Goal: Communication & Community: Answer question/provide support

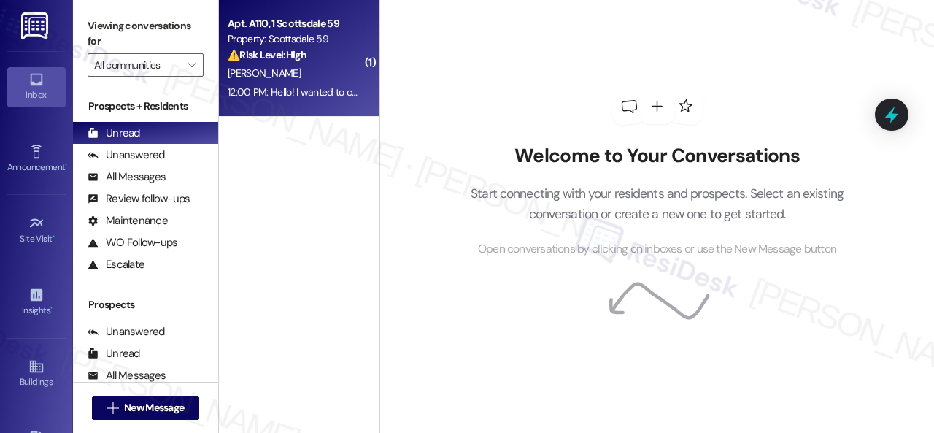
click at [328, 80] on div "[PERSON_NAME]" at bounding box center [295, 73] width 138 height 18
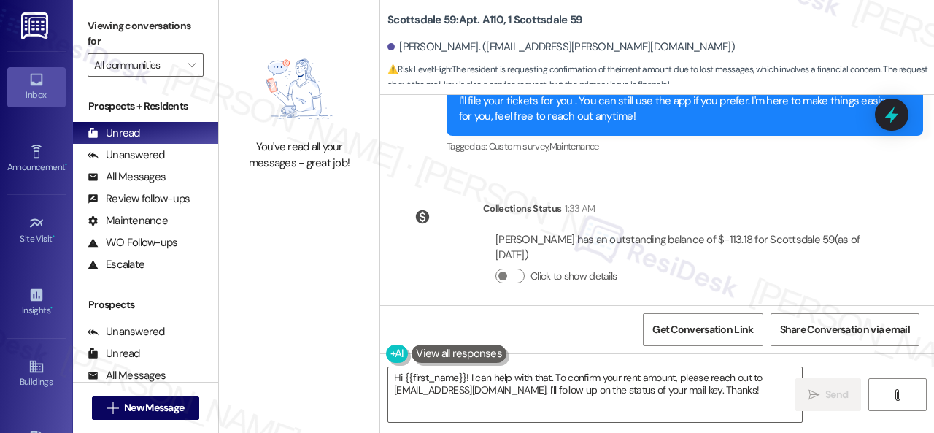
scroll to position [729, 0]
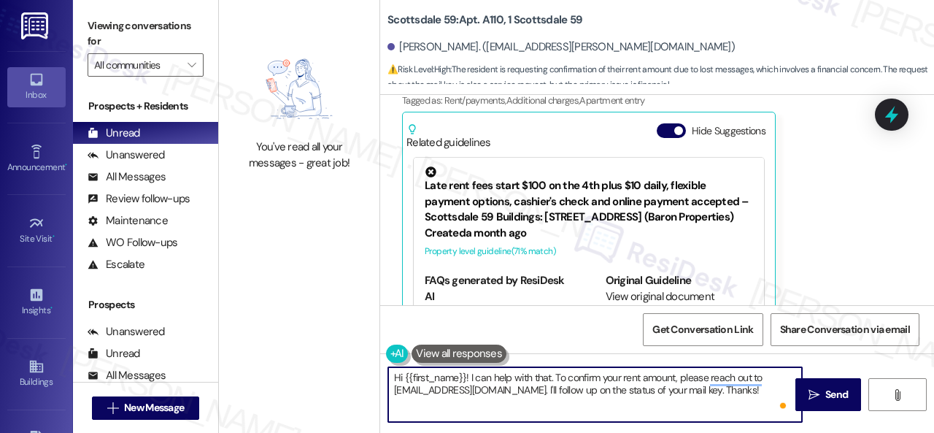
drag, startPoint x: 470, startPoint y: 378, endPoint x: 563, endPoint y: 378, distance: 93.4
click at [563, 378] on textarea "Hi {{first_name}}! I can help with that. To confirm your rent amount, please re…" at bounding box center [595, 394] width 414 height 55
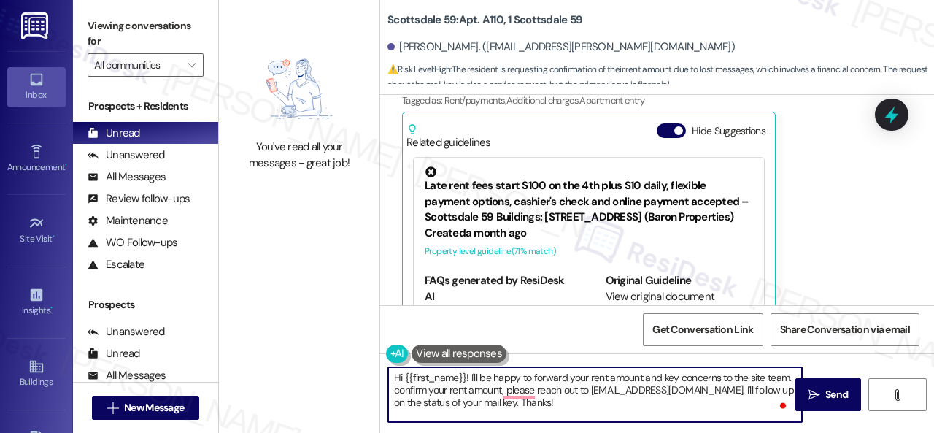
click at [694, 402] on textarea "Hi {{first_name}}! I'll be happy to forward your rent amount and key concerns t…" at bounding box center [595, 394] width 414 height 55
drag, startPoint x: 391, startPoint y: 386, endPoint x: 594, endPoint y: 415, distance: 204.9
click at [594, 415] on textarea "Hi {{first_name}}! I'll be happy to forward your rent amount and key concerns t…" at bounding box center [595, 394] width 414 height 55
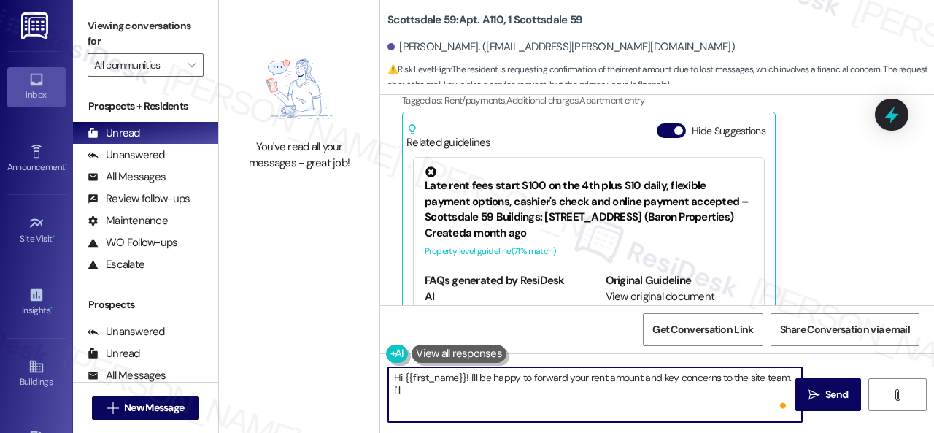
paste textarea "get back to you as soon as I receive a response. I appreciate your patience."
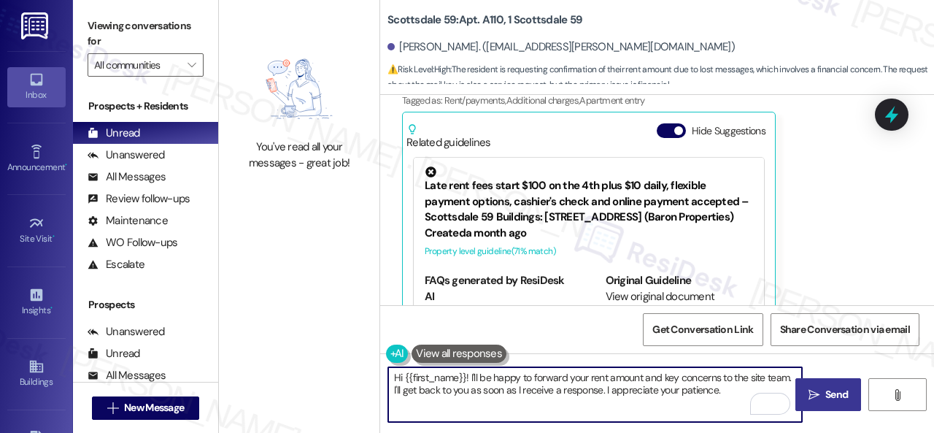
type textarea "Hi {{first_name}}! I'll be happy to forward your rent amount and key concerns t…"
click at [825, 387] on span "Send" at bounding box center [836, 394] width 23 height 15
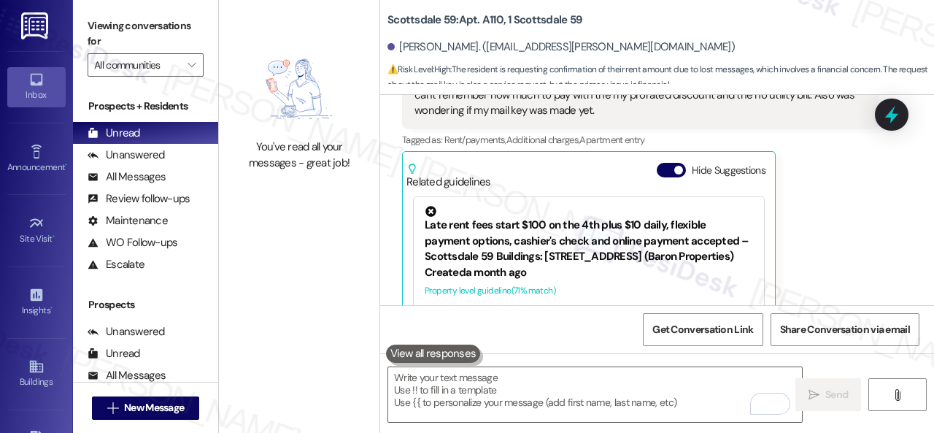
scroll to position [589, 0]
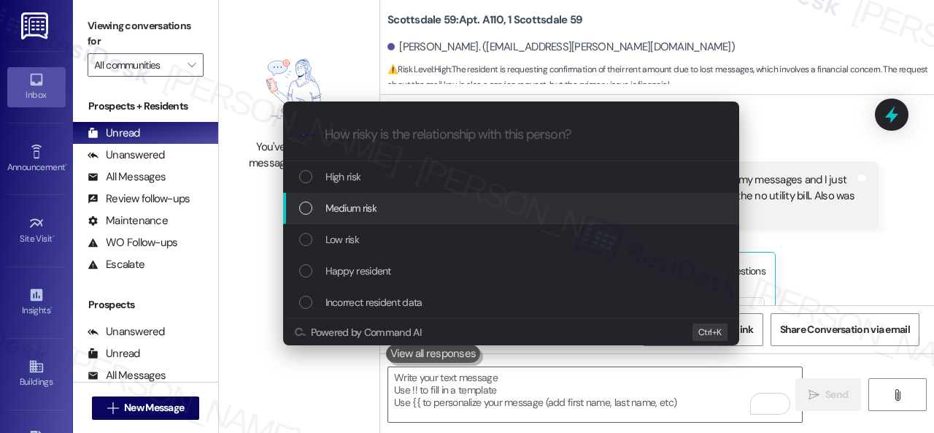
click at [336, 208] on span "Medium risk" at bounding box center [350, 208] width 51 height 16
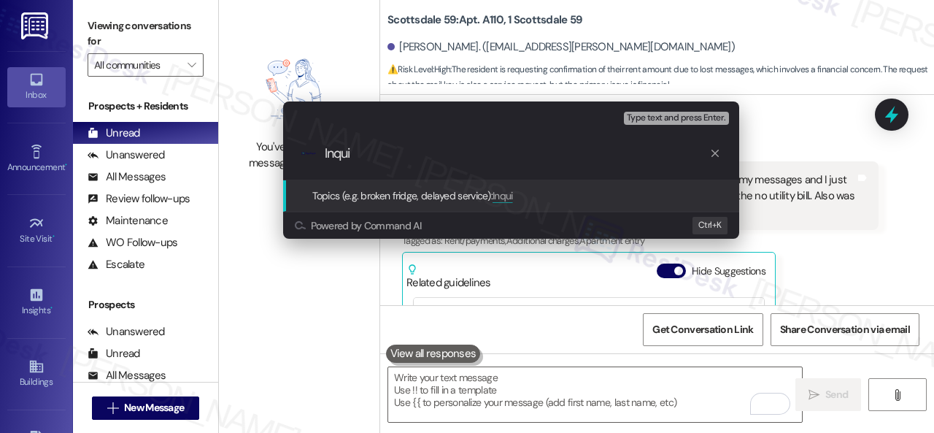
click at [830, 223] on div "Escalate Conversation Medium risk Topics (e.g. broken fridge, delayed service) …" at bounding box center [467, 216] width 934 height 433
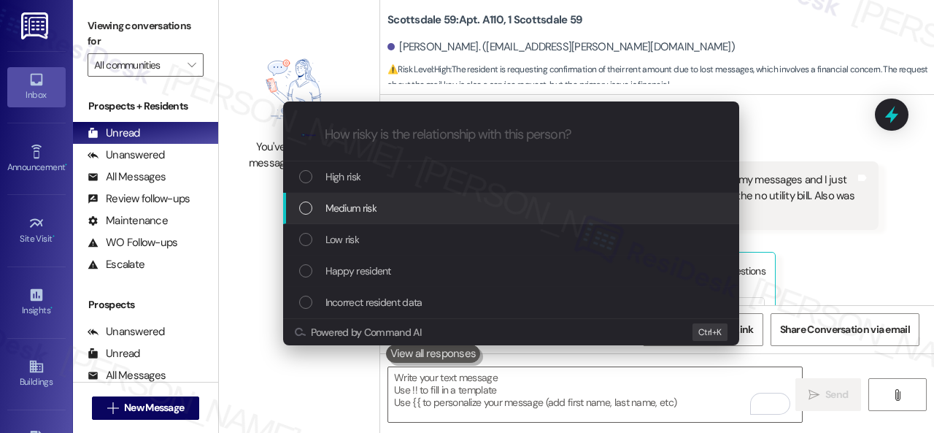
click at [344, 211] on span "Medium risk" at bounding box center [350, 208] width 51 height 16
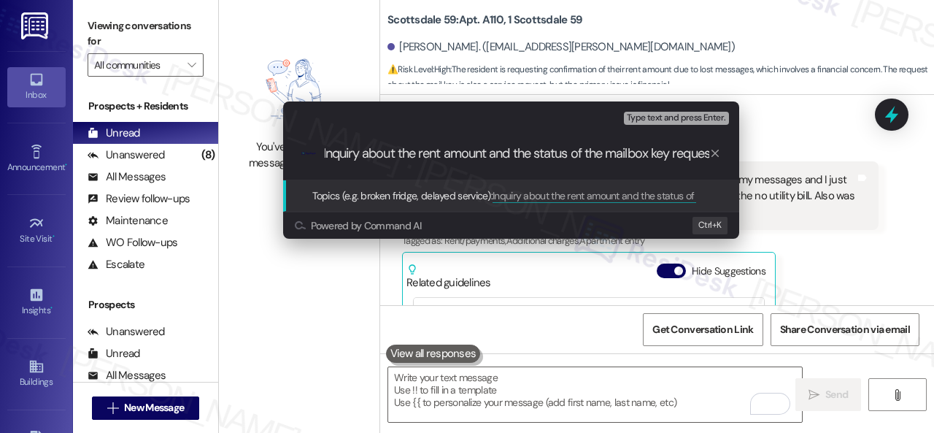
scroll to position [0, 12]
type input "Inquiry about the rent amount and the status of the mailbox key request."
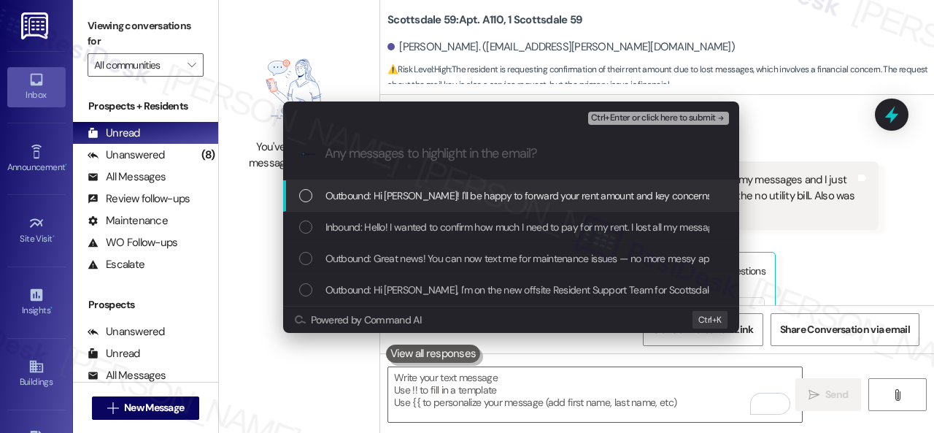
scroll to position [0, 0]
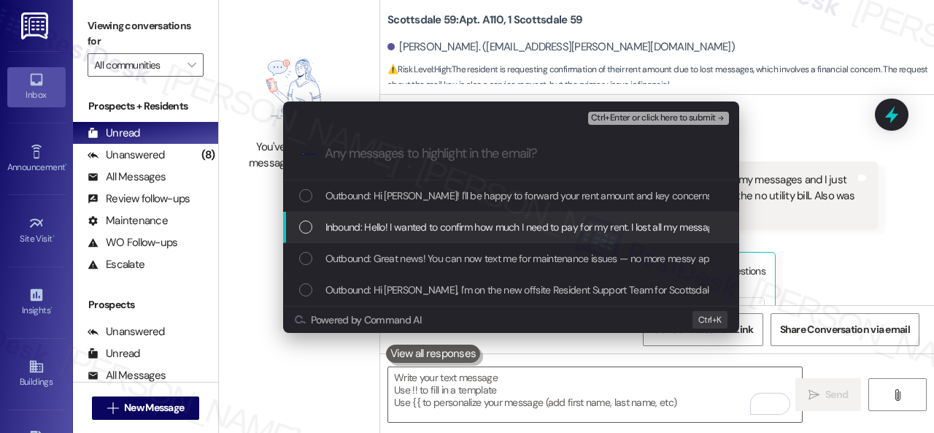
click at [344, 233] on span "Inbound: Hello! I wanted to confirm how much I need to pay for my rent. I lost …" at bounding box center [833, 227] width 1016 height 16
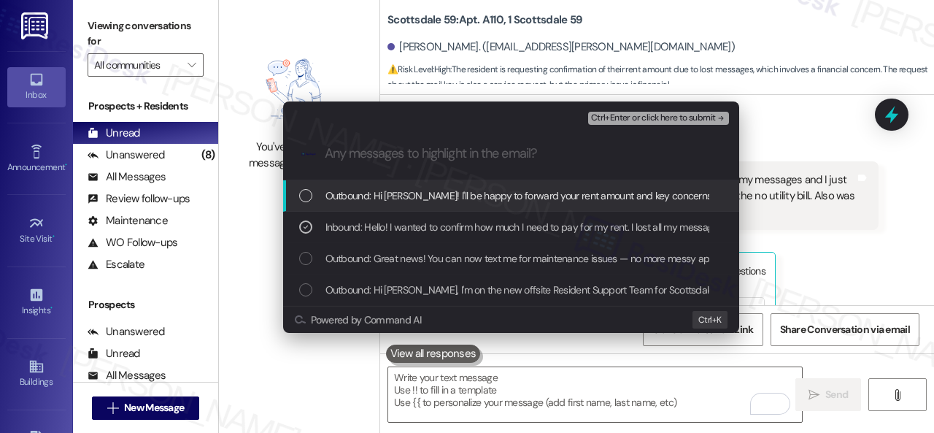
click at [622, 116] on span "Ctrl+Enter or click here to submit" at bounding box center [653, 118] width 125 height 10
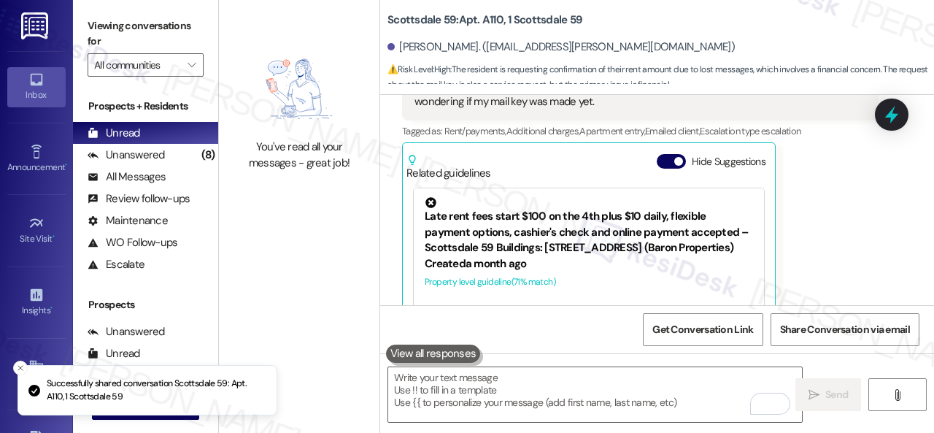
scroll to position [778, 0]
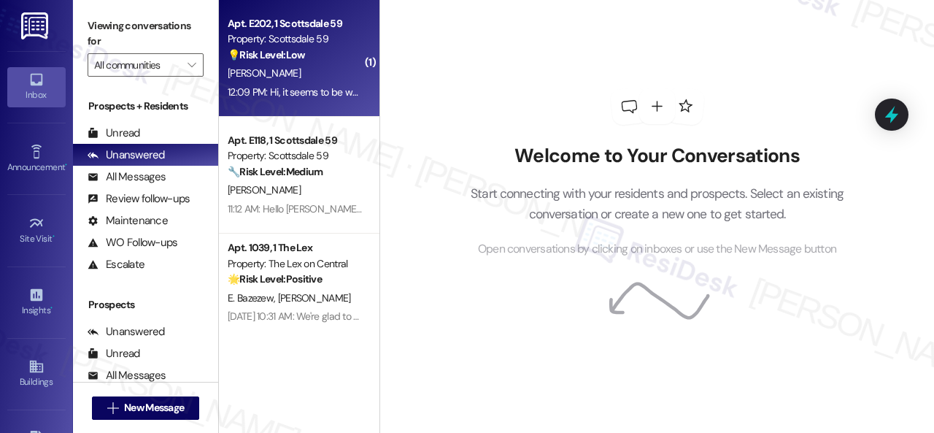
click at [333, 63] on div "Apt. E202, 1 Scottsdale 59 Property: Scottsdale 59 💡 Risk Level: Low The reside…" at bounding box center [295, 40] width 138 height 50
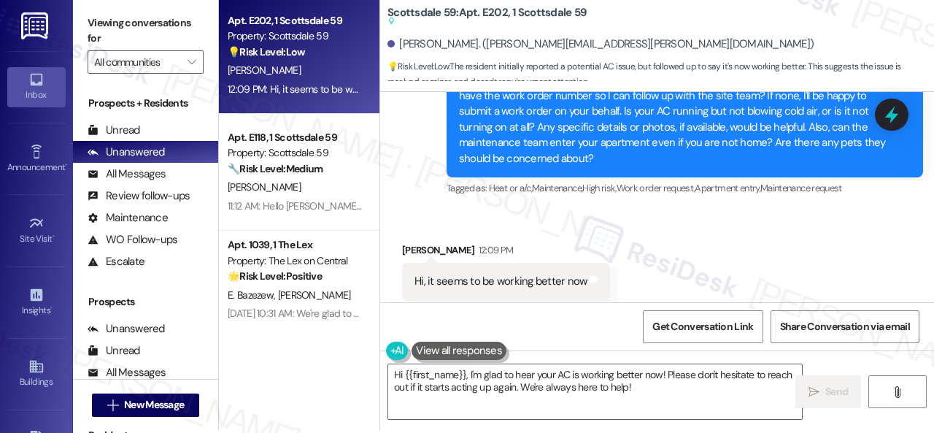
scroll to position [4, 0]
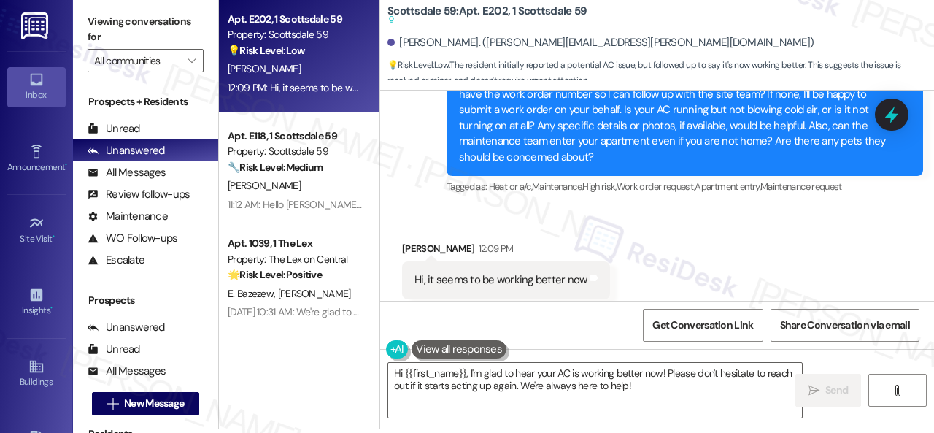
drag, startPoint x: 468, startPoint y: 372, endPoint x: 343, endPoint y: 370, distance: 125.5
click at [343, 370] on div "Apt. E202, 1 Scottsdale 59 Property: Scottsdale 59 💡 Risk Level: Low The reside…" at bounding box center [576, 212] width 715 height 433
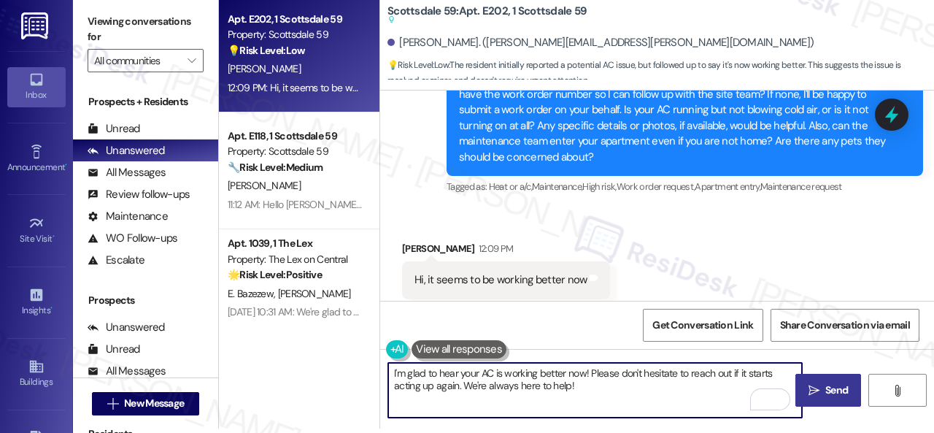
type textarea "I'm glad to hear your AC is working better now! Please don't hesitate to reach …"
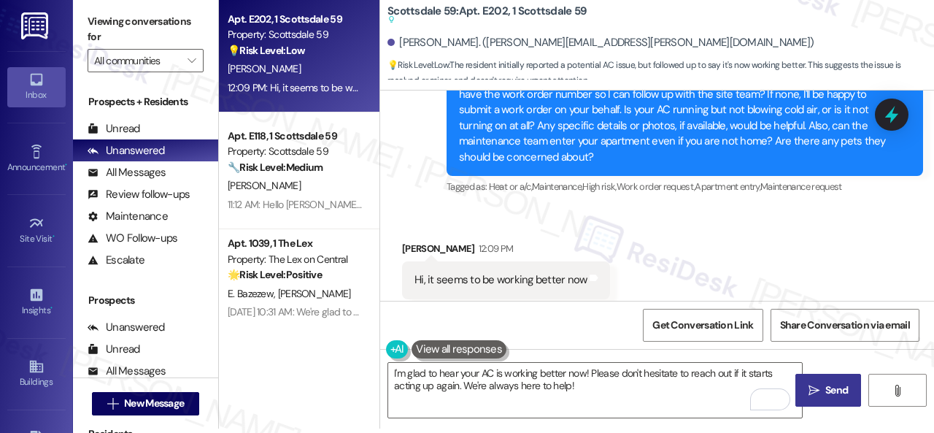
click at [808, 390] on icon "" at bounding box center [813, 390] width 11 height 12
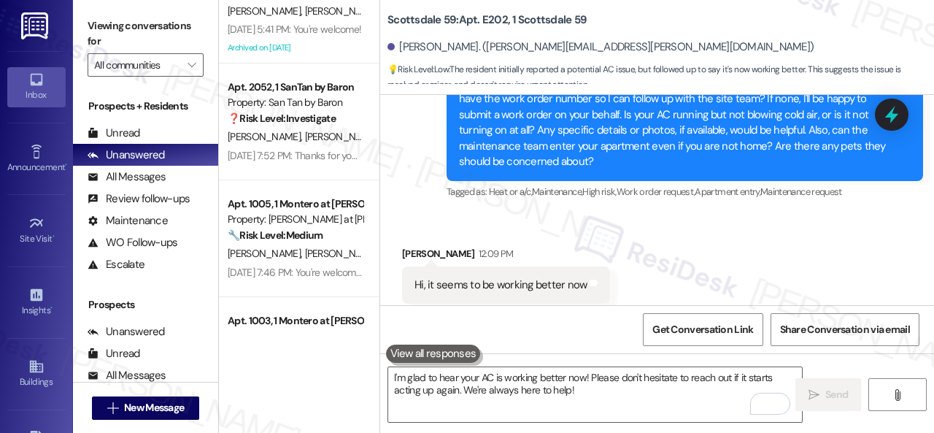
scroll to position [604, 0]
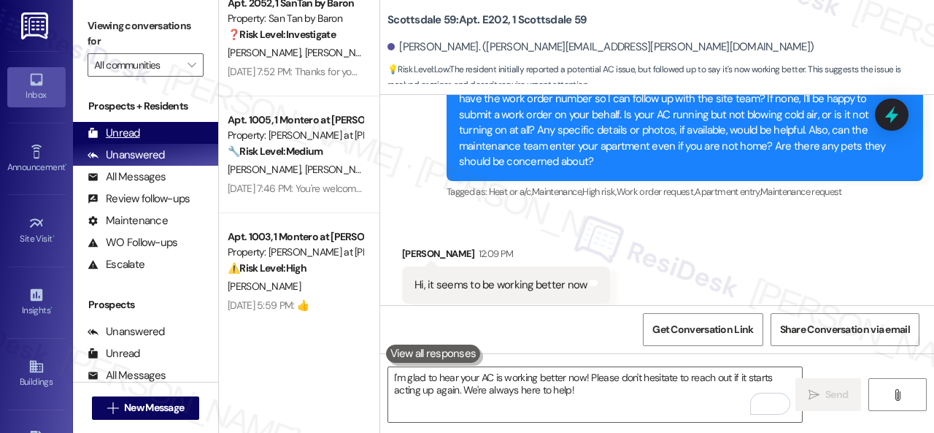
click at [125, 133] on div "Unread" at bounding box center [114, 132] width 53 height 15
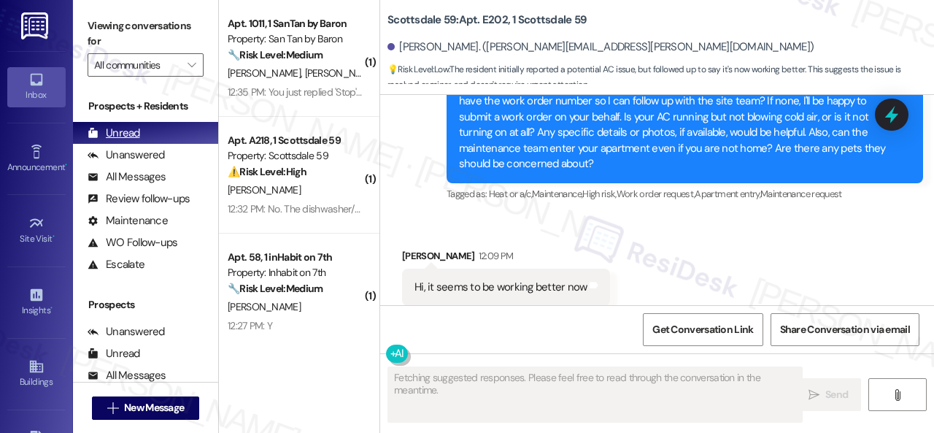
scroll to position [1564, 0]
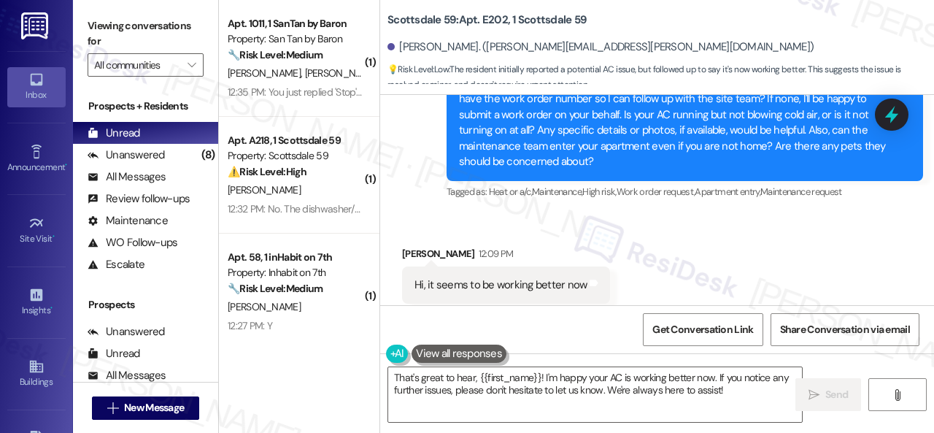
click at [645, 213] on div "Received via SMS [PERSON_NAME] 12:09 PM Hi, it seems to be working better now T…" at bounding box center [657, 274] width 554 height 123
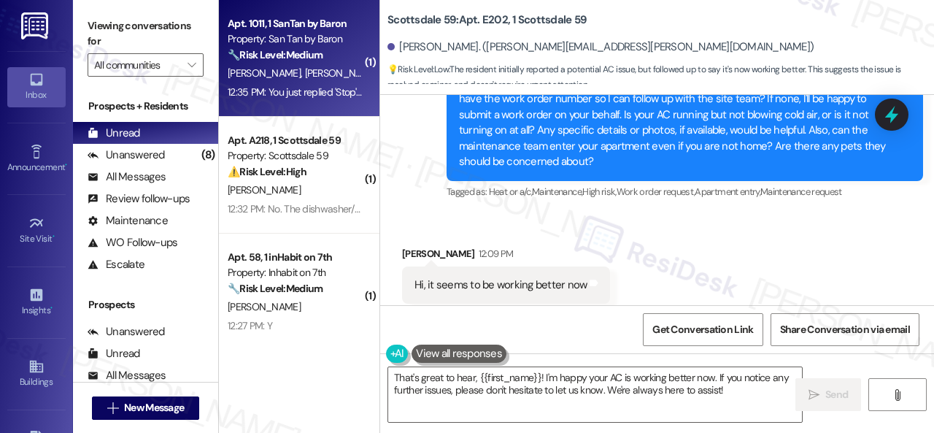
click at [325, 80] on span "[PERSON_NAME]" at bounding box center [343, 72] width 77 height 13
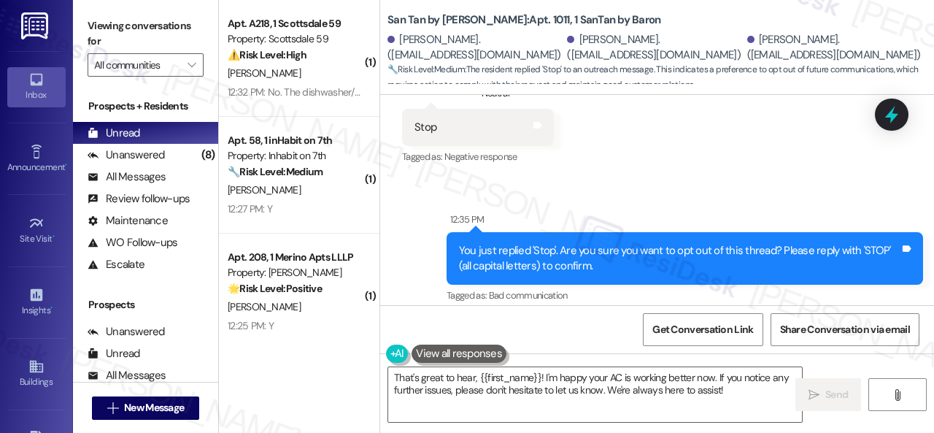
scroll to position [349, 0]
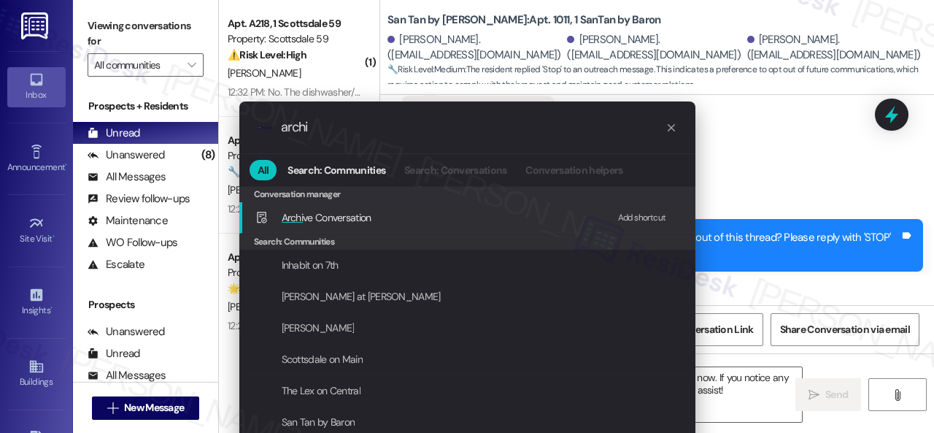
type input "archi"
click at [627, 219] on div "Add shortcut" at bounding box center [642, 217] width 48 height 15
click at [333, 220] on span "Archi ve Conversation" at bounding box center [327, 217] width 90 height 13
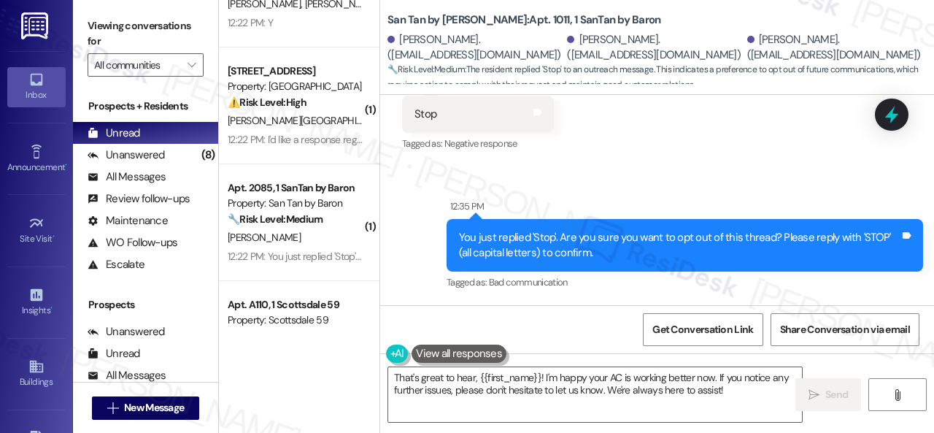
scroll to position [721, 0]
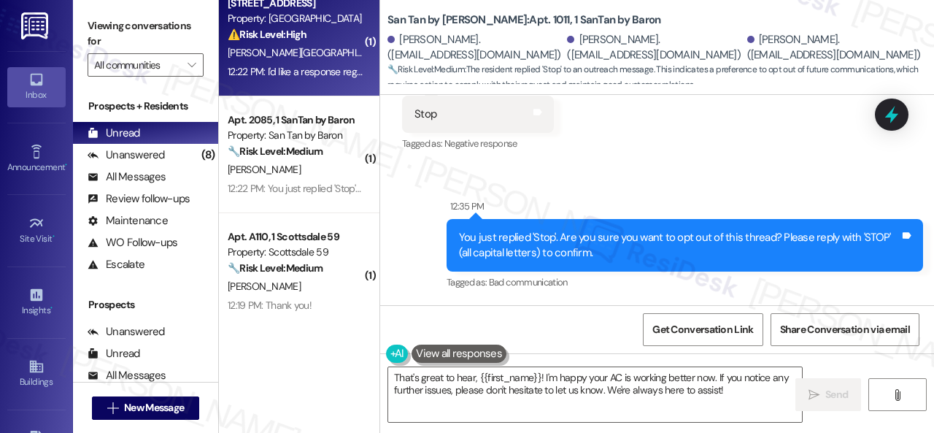
click at [331, 58] on div "[PERSON_NAME][GEOGRAPHIC_DATA]" at bounding box center [295, 53] width 138 height 18
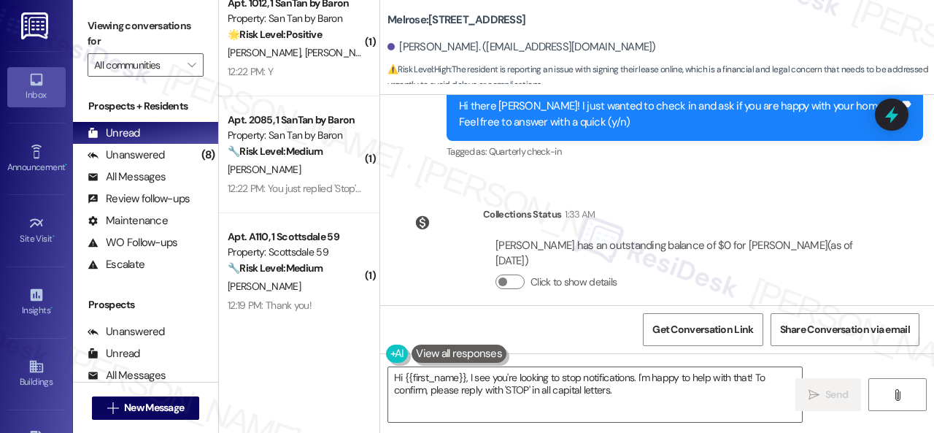
scroll to position [2345, 0]
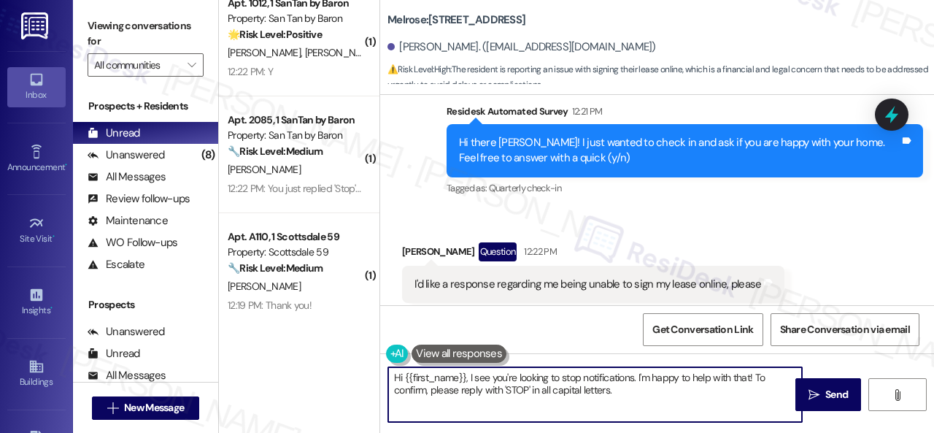
drag, startPoint x: 721, startPoint y: 380, endPoint x: 734, endPoint y: 415, distance: 37.4
click at [734, 415] on textarea "Hi {{first_name}}, I understand you're having trouble signing your lease online…" at bounding box center [595, 394] width 414 height 55
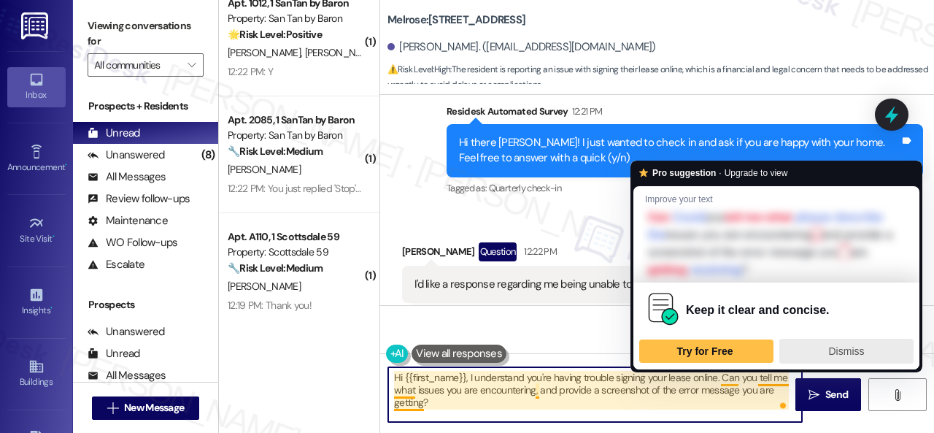
click at [843, 352] on span "Dismiss" at bounding box center [847, 351] width 36 height 12
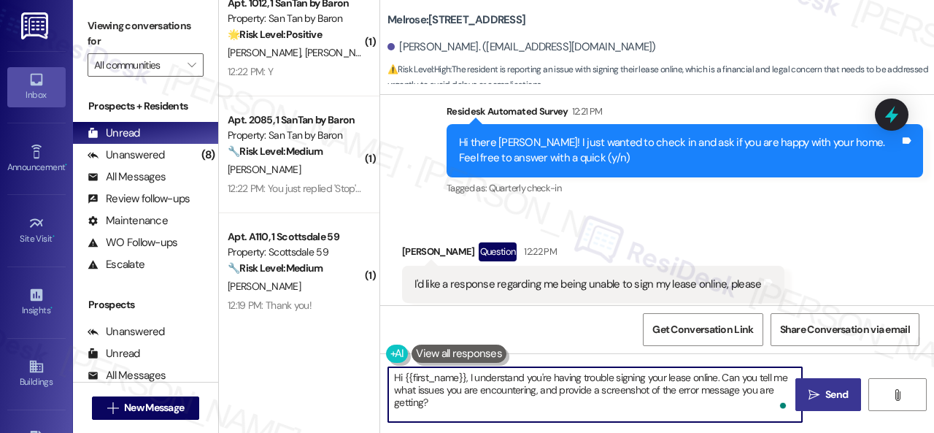
type textarea "Hi {{first_name}}, I understand you're having trouble signing your lease online…"
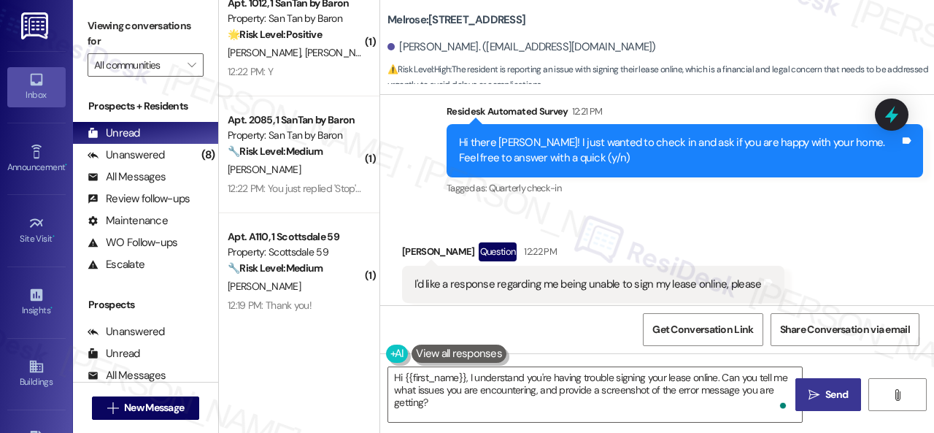
click at [842, 395] on span "Send" at bounding box center [836, 394] width 23 height 15
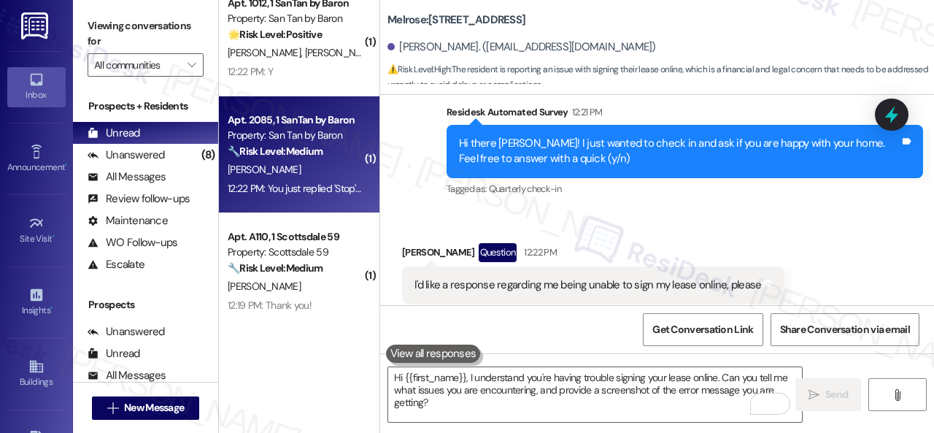
click at [284, 170] on div "[PERSON_NAME]" at bounding box center [295, 169] width 138 height 18
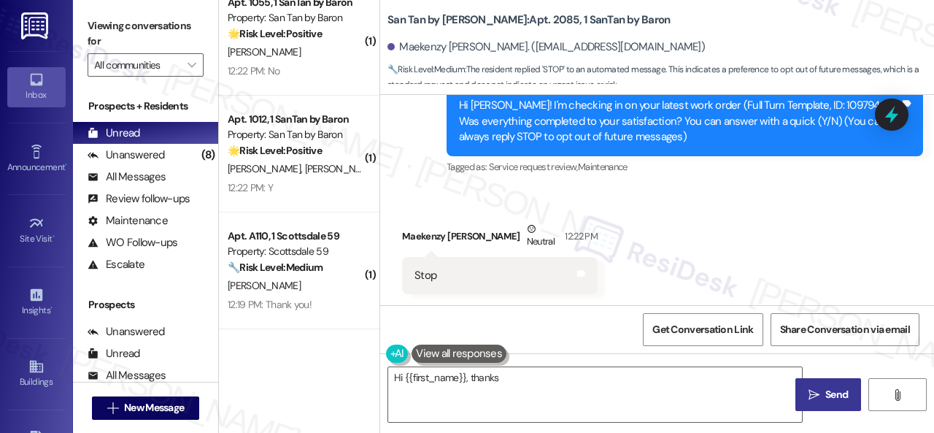
scroll to position [487, 0]
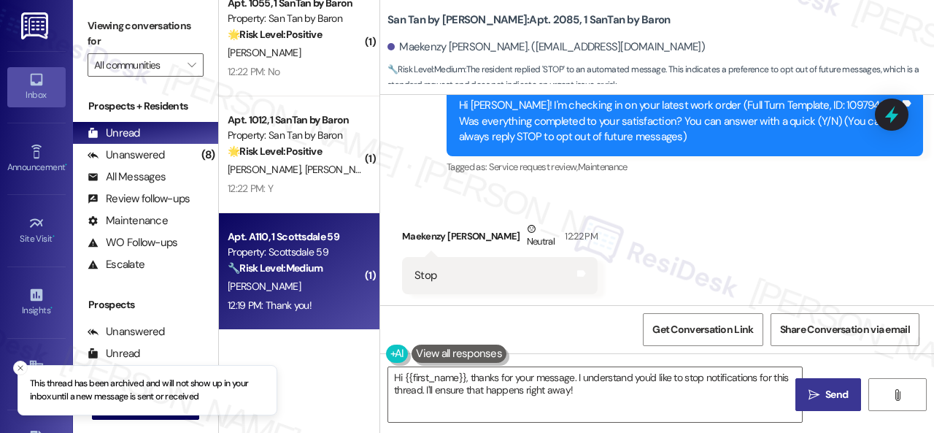
click at [322, 298] on div "12:19 PM: Thank you! 12:19 PM: Thank you!" at bounding box center [295, 305] width 138 height 18
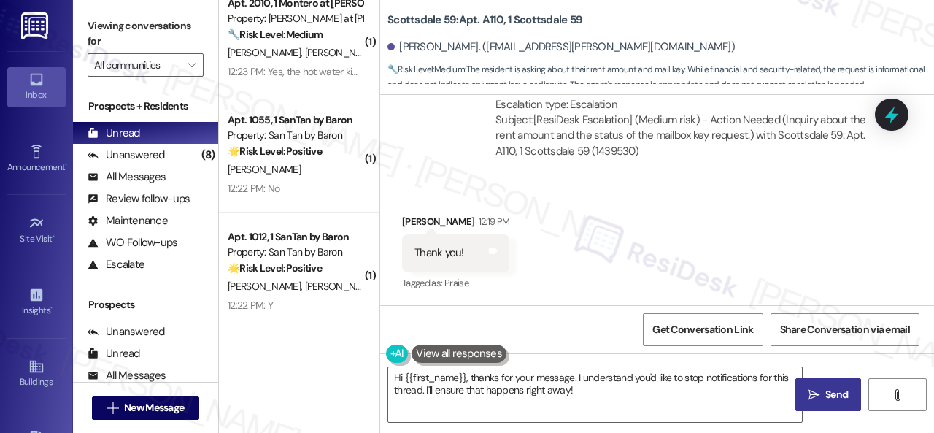
scroll to position [1064, 0]
click at [543, 392] on textarea "Hi {{first_name}}! I'm still waiting on the site team to get back to me regardi…" at bounding box center [595, 394] width 414 height 55
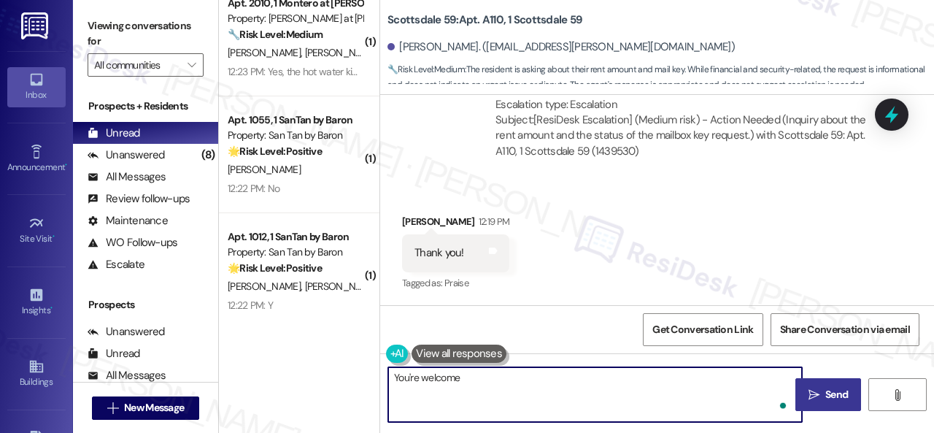
type textarea "You're welcome."
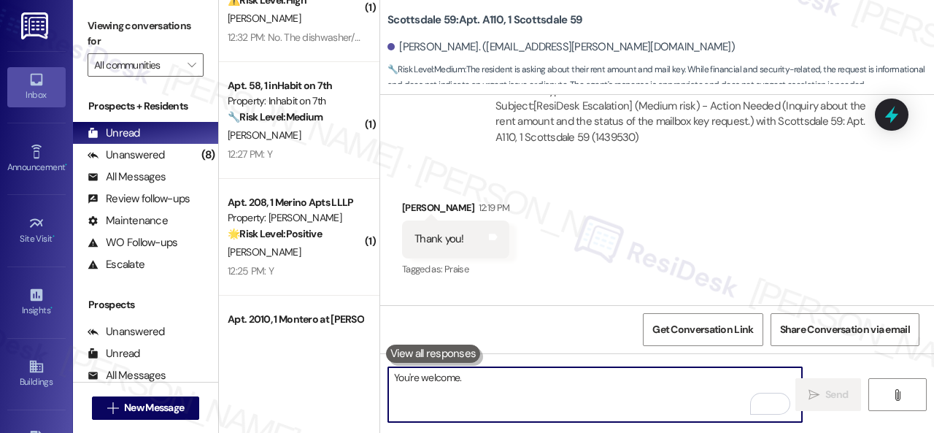
scroll to position [0, 0]
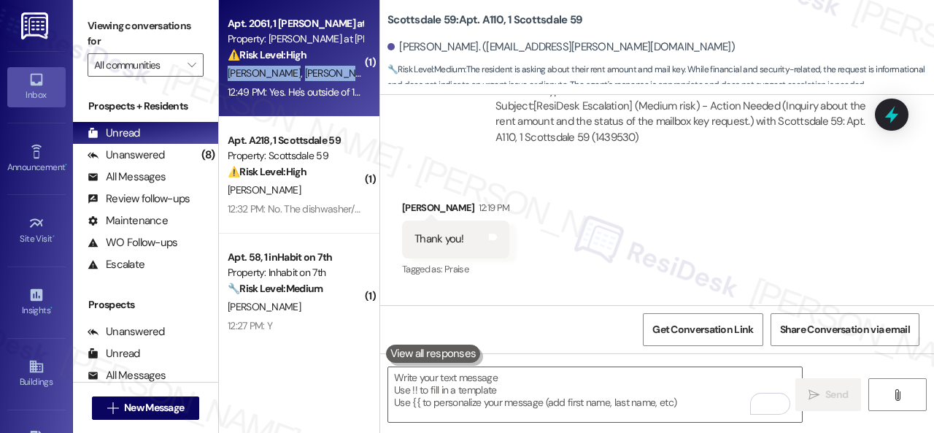
click at [325, 63] on div "Apt. 2061, 1 [PERSON_NAME] at [PERSON_NAME] Property: [PERSON_NAME] at [PERSON_…" at bounding box center [299, 58] width 160 height 117
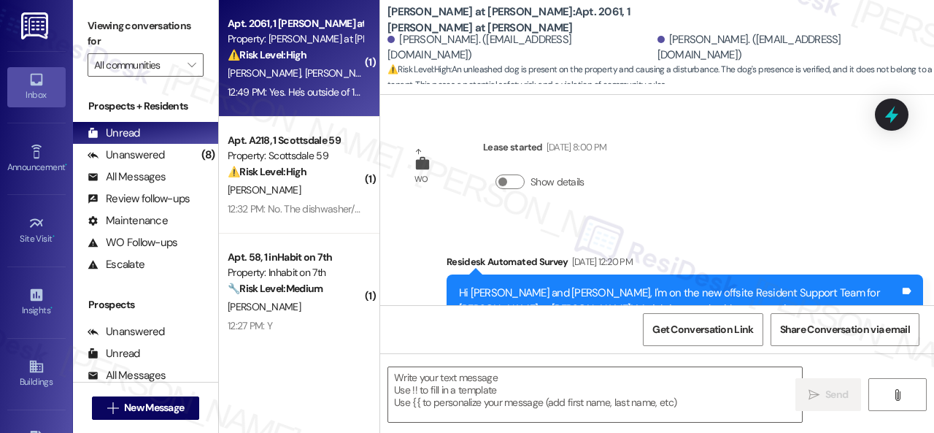
scroll to position [3506, 0]
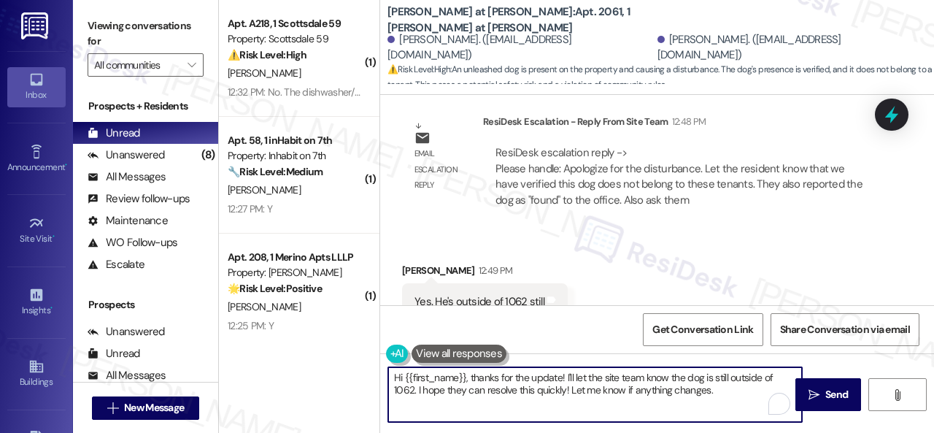
drag, startPoint x: 734, startPoint y: 392, endPoint x: 242, endPoint y: 335, distance: 495.0
click at [247, 335] on div "( 1 ) Apt. A218, 1 Scottsdale 59 Property: Scottsdale 59 ⚠️ Risk Level: High Th…" at bounding box center [576, 216] width 715 height 433
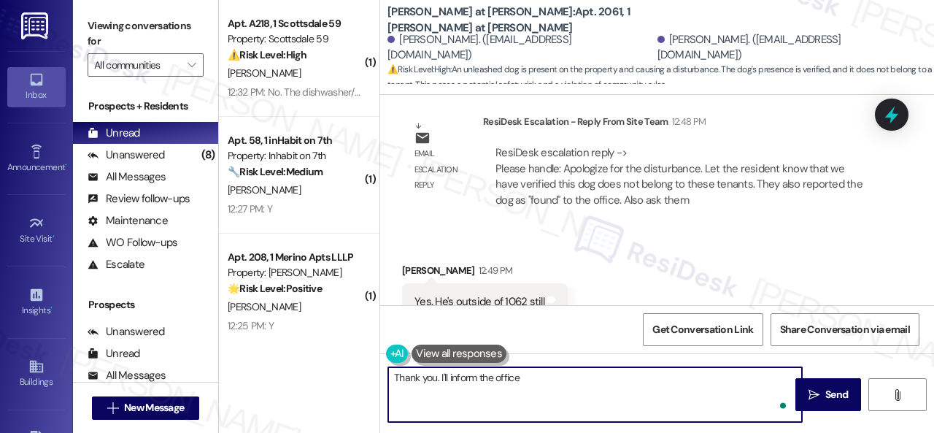
type textarea "Thank you. I'll inform the office."
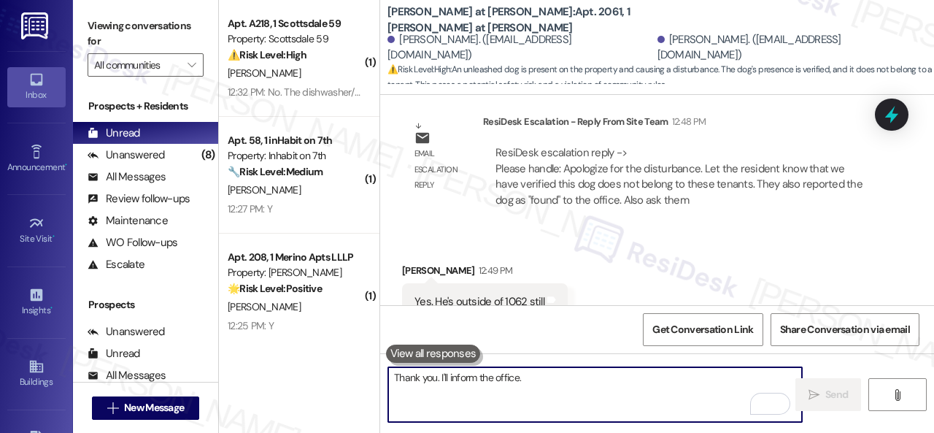
scroll to position [3505, 0]
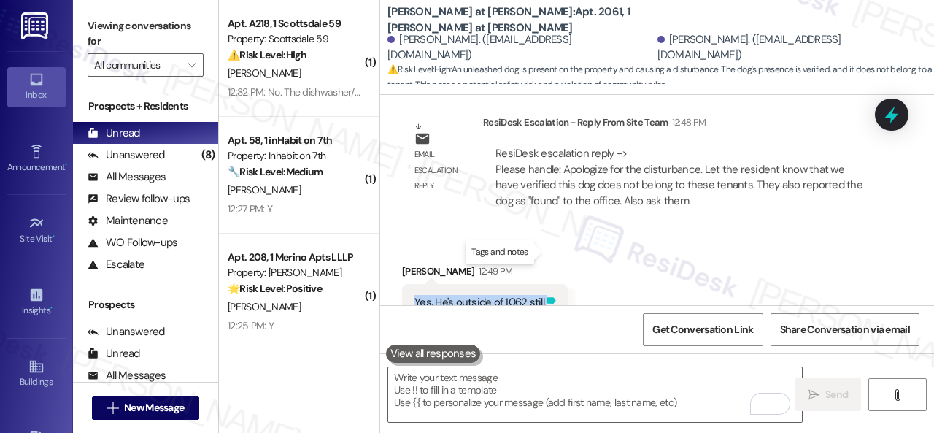
drag, startPoint x: 413, startPoint y: 252, endPoint x: 541, endPoint y: 253, distance: 128.4
click at [541, 284] on div "Yes. He's outside of 1062 still Tags and notes" at bounding box center [485, 302] width 166 height 37
copy div "Yes. He's outside of 1062 still Tags and notes"
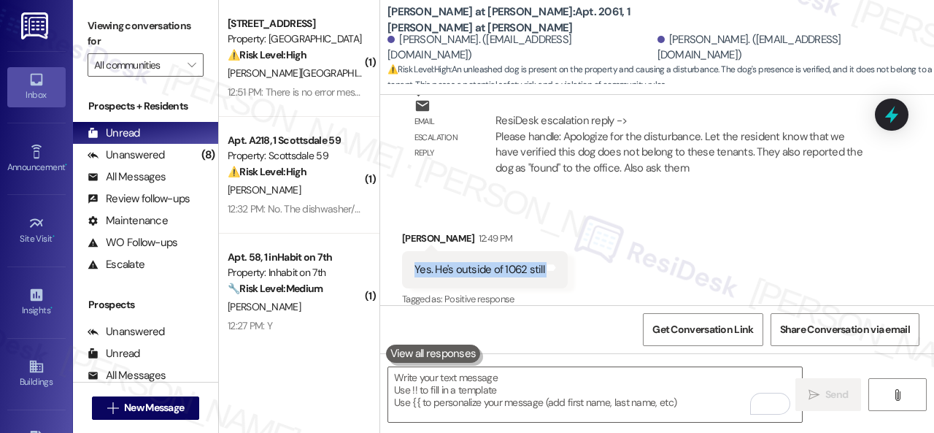
scroll to position [3608, 0]
